Goal: Ask a question

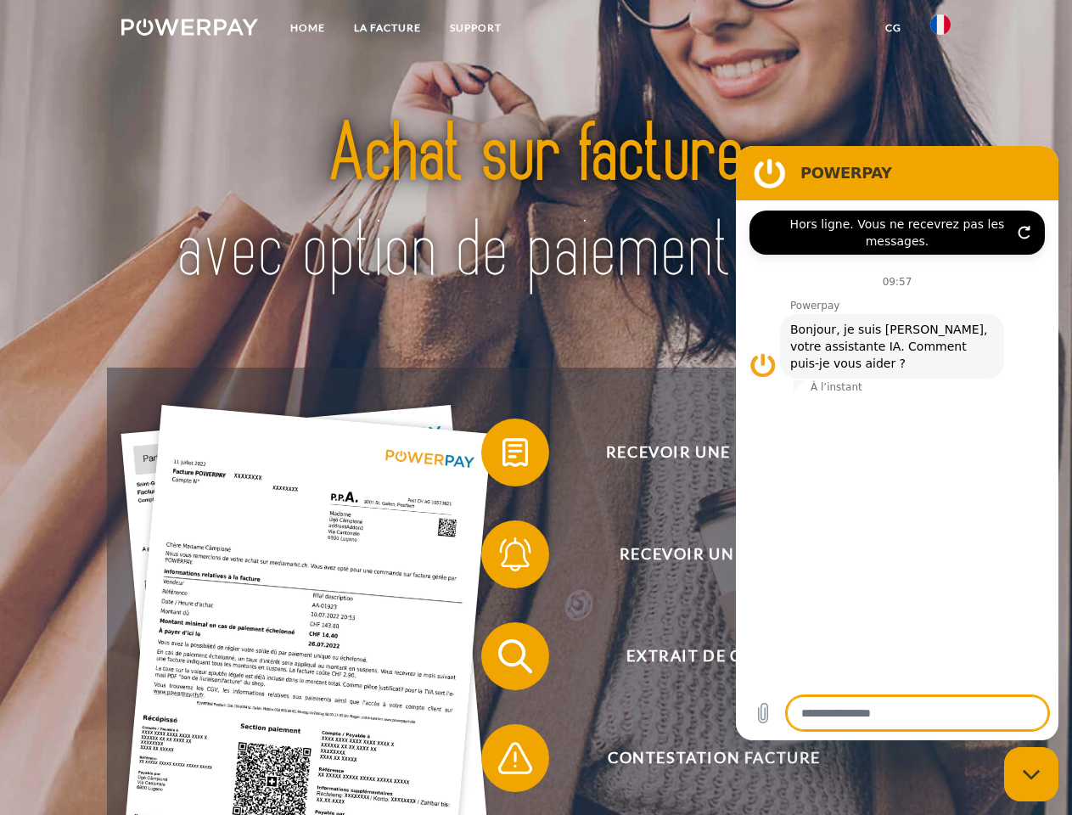
click at [189, 30] on img at bounding box center [189, 27] width 137 height 17
click at [941, 30] on img at bounding box center [941, 24] width 20 height 20
click at [893, 28] on link "CG" at bounding box center [893, 28] width 45 height 31
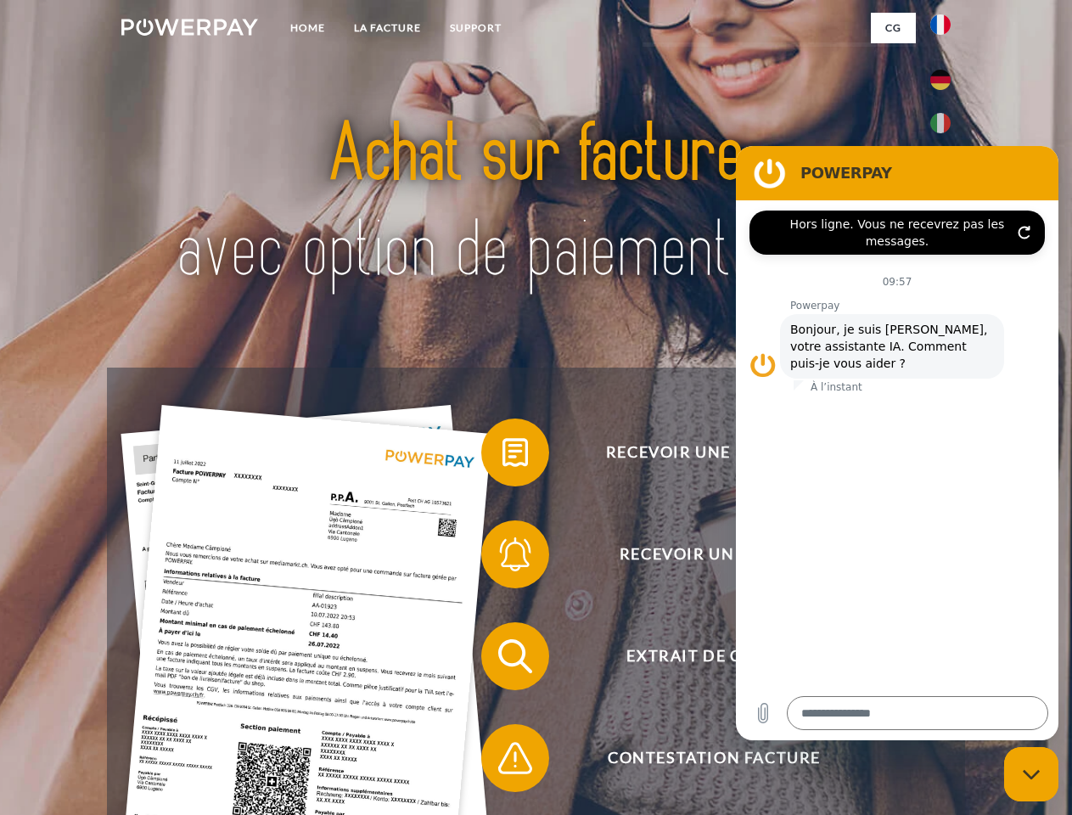
click at [503, 456] on span at bounding box center [490, 452] width 85 height 85
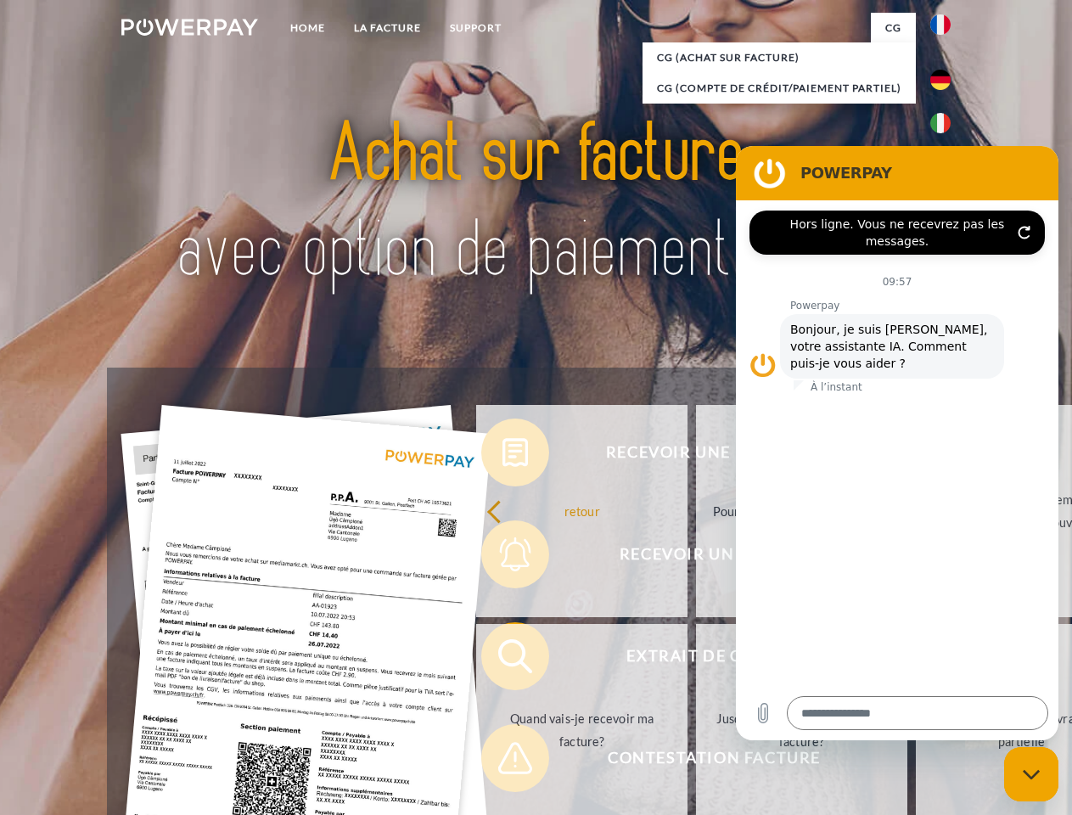
click at [696, 558] on link "Pourquoi ai-je reçu une facture?" at bounding box center [801, 511] width 211 height 212
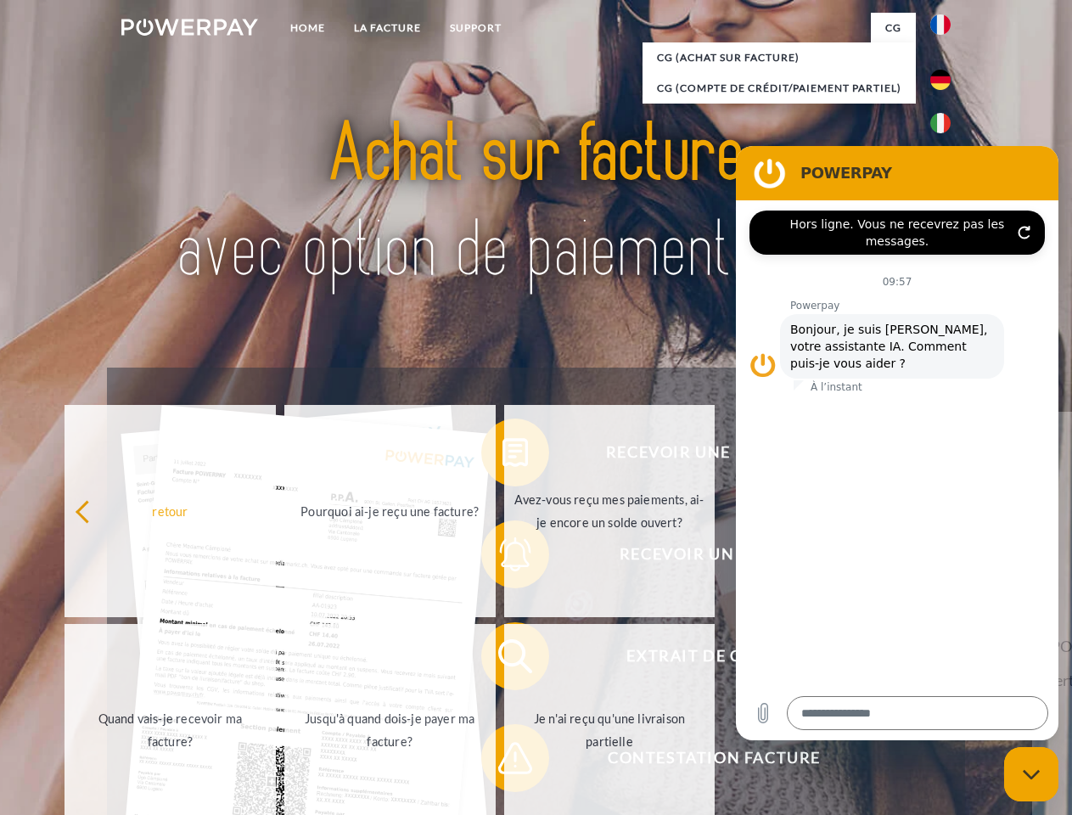
click at [503, 660] on div "retour Pourquoi ai-je reçu une facture? Avez-vous reçu mes paiements, ai-je enc…" at bounding box center [391, 621] width 686 height 438
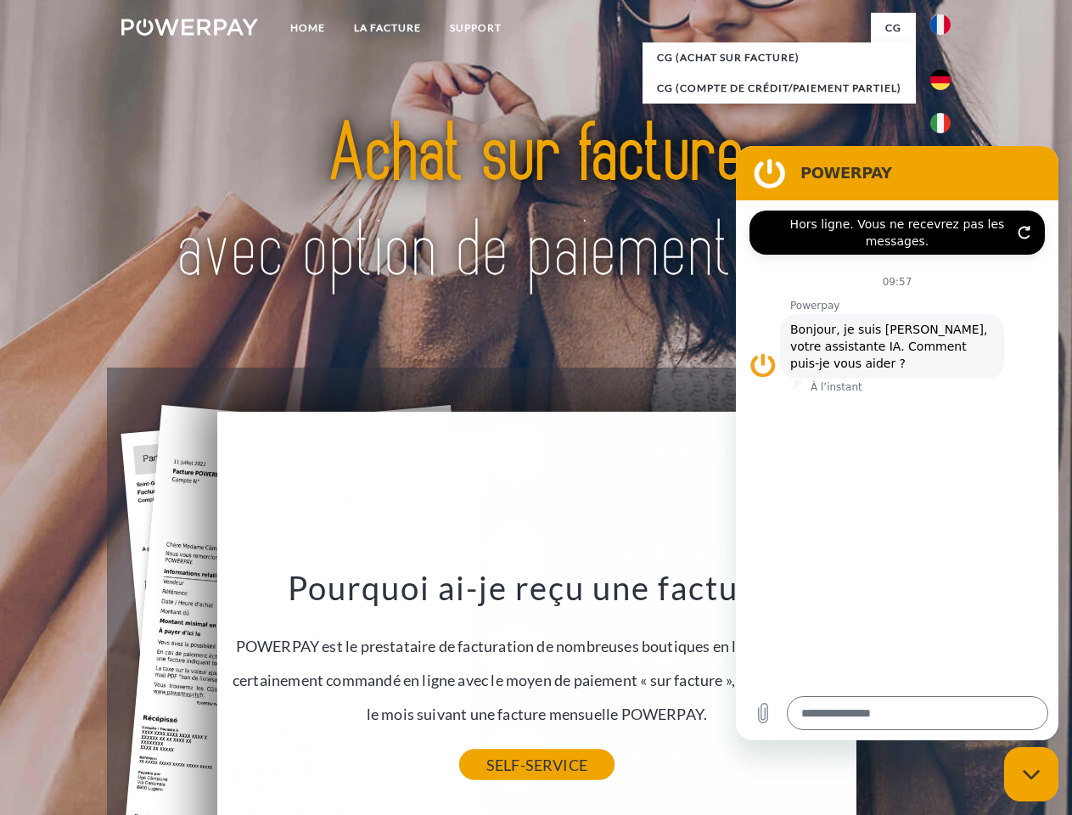
click at [503, 762] on link "SELF-SERVICE" at bounding box center [536, 765] width 155 height 31
click at [1032, 774] on icon "Fermer la fenêtre de messagerie" at bounding box center [1032, 774] width 18 height 11
type textarea "*"
